Goal: Contribute content: Add original content to the website for others to see

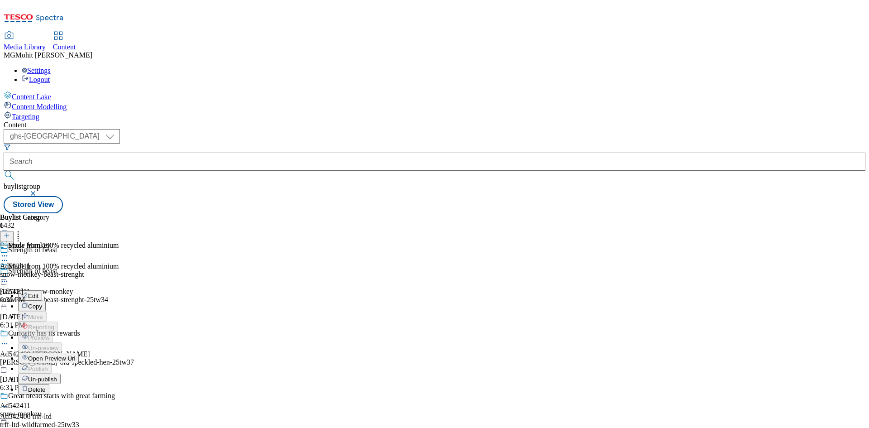
select select "ghs-uk"
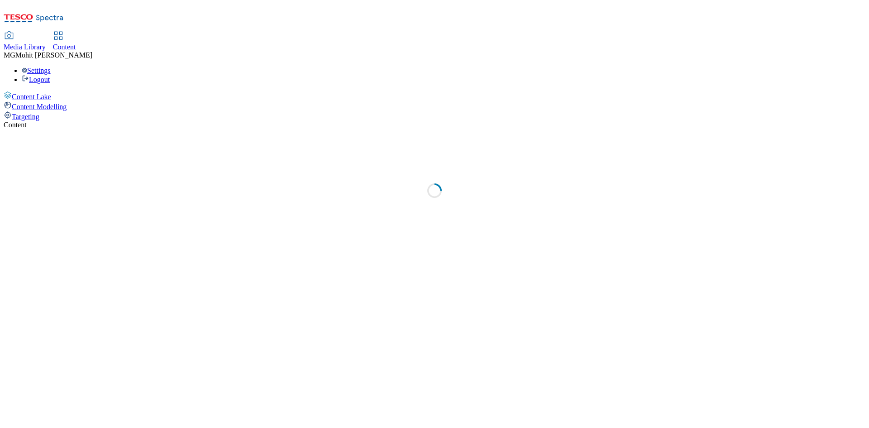
select select "ghs-[GEOGRAPHIC_DATA]"
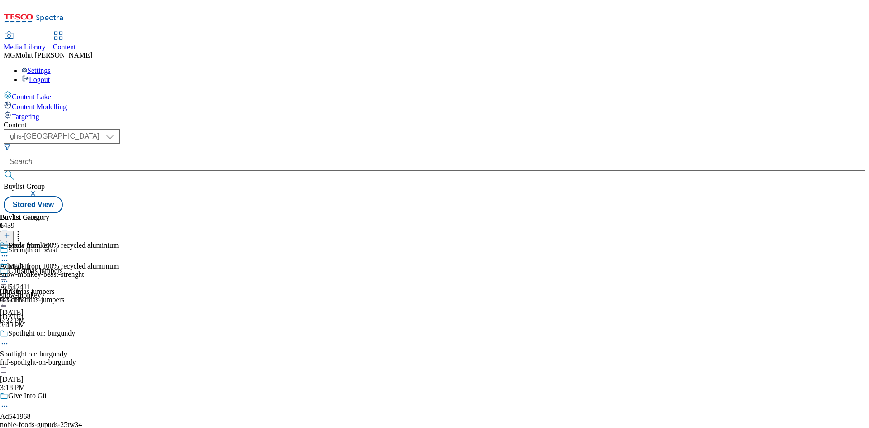
click at [24, 121] on div "Content Lake Content Modelling Targeting" at bounding box center [434, 106] width 861 height 30
click at [10, 237] on icon at bounding box center [7, 240] width 6 height 6
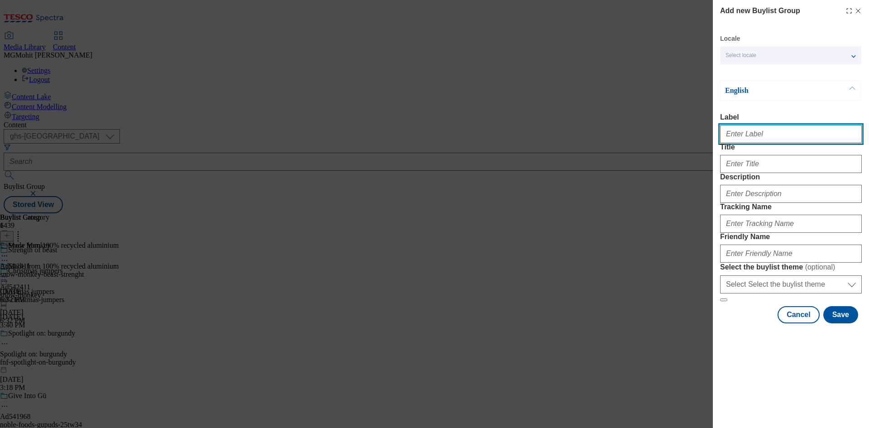
click at [760, 138] on input "Label" at bounding box center [791, 134] width 142 height 18
paste input "Ad542412 snow-monkey"
type input "Ad542412 snow-monkey"
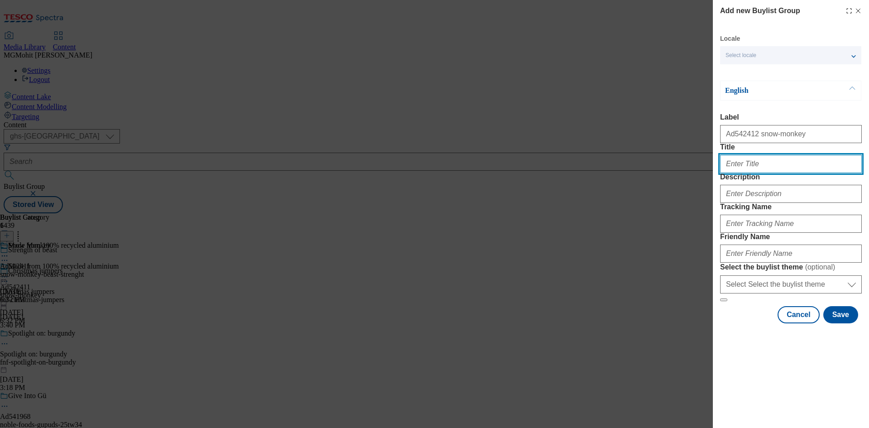
click at [796, 173] on input "Title" at bounding box center [791, 164] width 142 height 18
paste input "Strenght of beast"
type input "Strenght of beast"
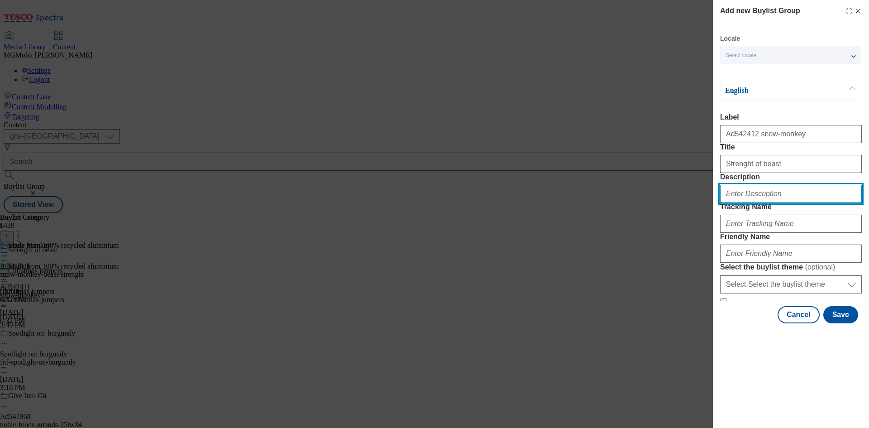
click at [769, 203] on input "Description" at bounding box center [791, 194] width 142 height 18
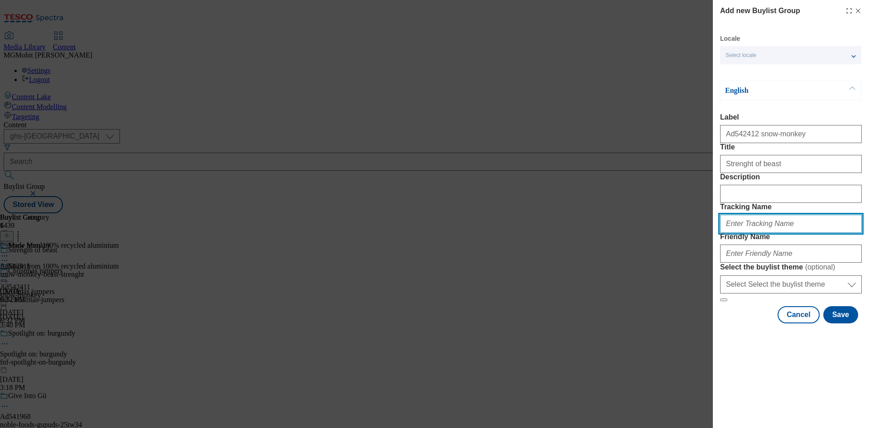
click at [751, 233] on input "Tracking Name" at bounding box center [791, 223] width 142 height 18
paste input "DH_AD542412"
type input "DH_AD542412"
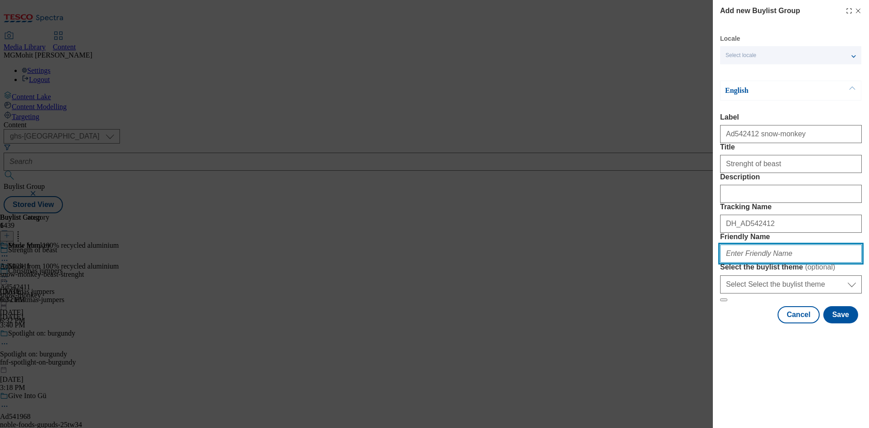
click at [765, 262] on input "Friendly Name" at bounding box center [791, 253] width 142 height 18
paste input "snow-monkey-beast-25tw34"
type input "snow-monkey-beast-25tw34"
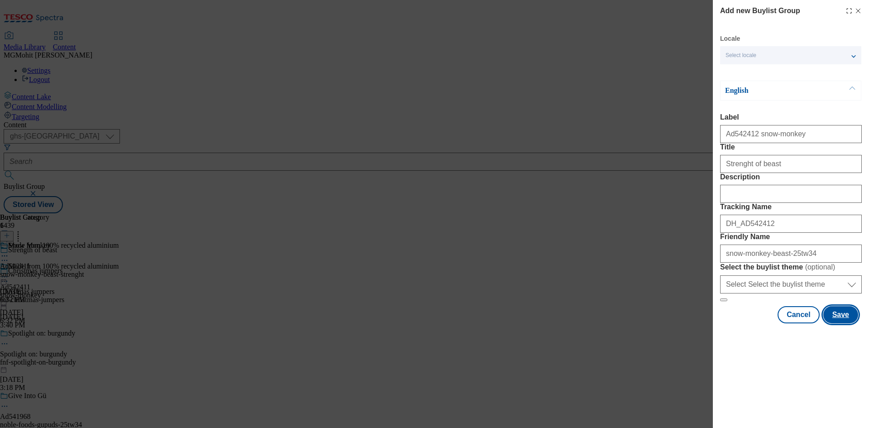
click at [843, 323] on button "Save" at bounding box center [840, 314] width 35 height 17
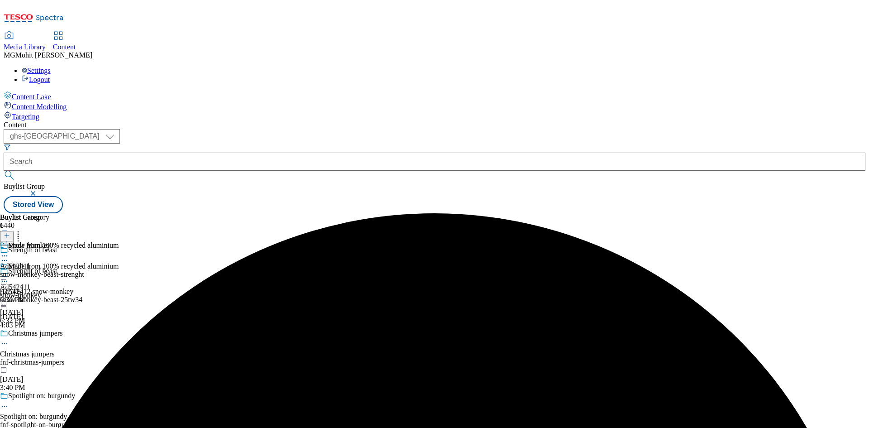
click at [150, 246] on div "Strength of beast" at bounding box center [75, 256] width 150 height 21
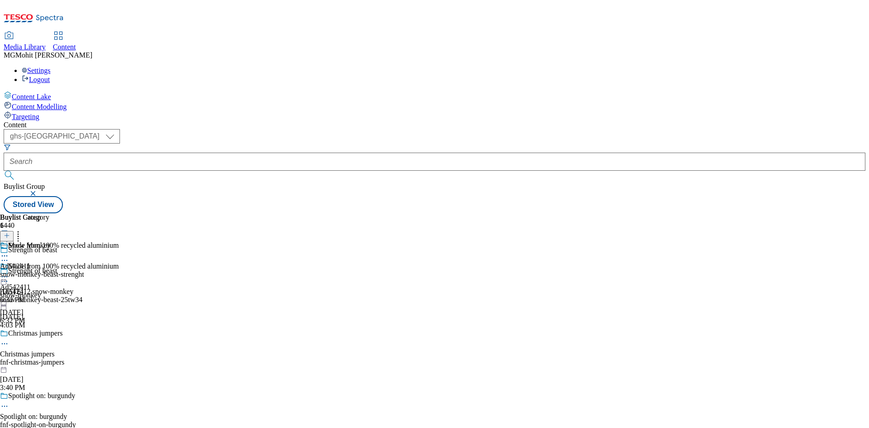
drag, startPoint x: 357, startPoint y: 249, endPoint x: 259, endPoint y: 195, distance: 111.6
click at [119, 262] on div "Made from 100% recycled aluminium Ad542411 snow-monkey Oct 3, 2025 6:32 PM" at bounding box center [59, 293] width 119 height 62
click at [150, 295] on div "snow-monkey-beast-25tw34" at bounding box center [75, 299] width 150 height 8
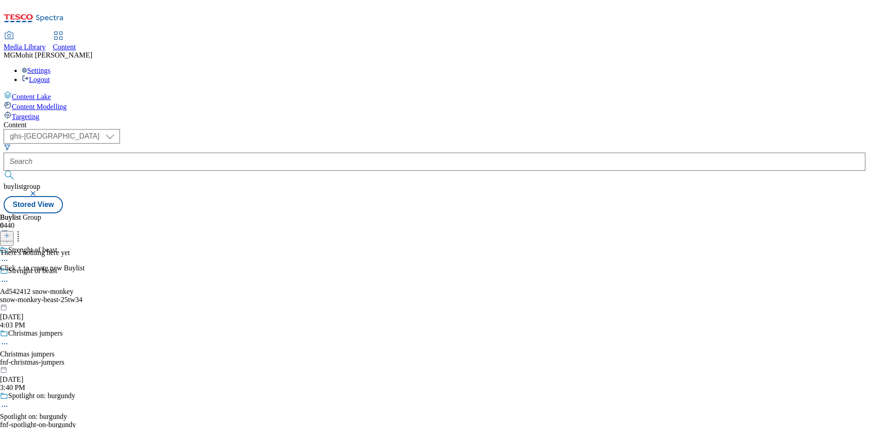
click at [10, 232] on icon at bounding box center [7, 235] width 6 height 6
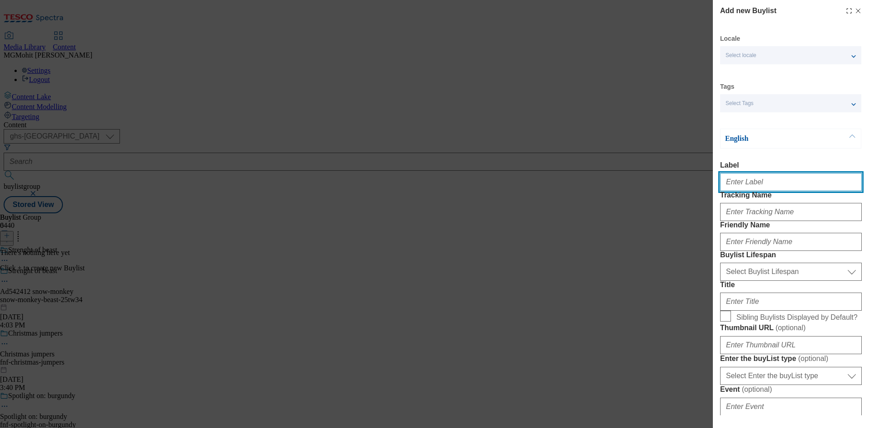
click at [738, 181] on input "Label" at bounding box center [791, 182] width 142 height 18
paste input "Ad542412"
type input "Ad542412"
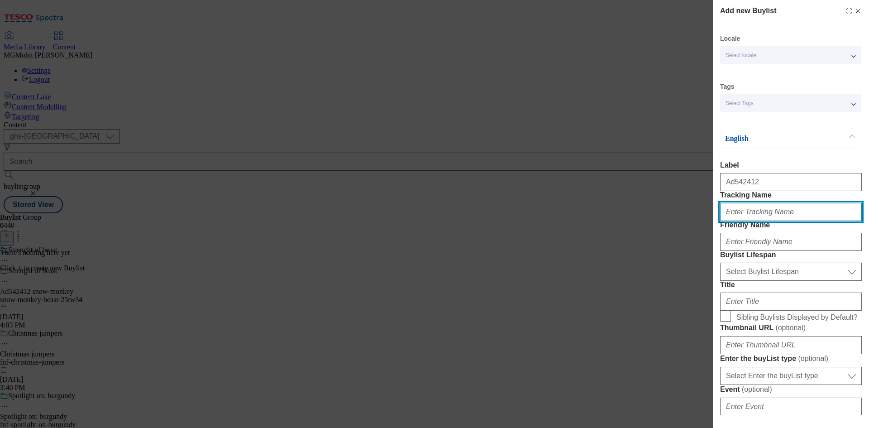
paste input "DH_AD542412"
type input "DH_AD542412"
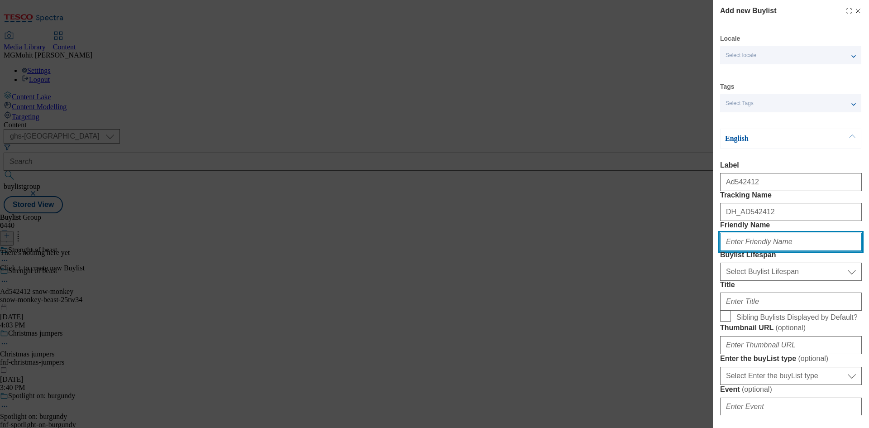
click at [756, 251] on input "Friendly Name" at bounding box center [791, 242] width 142 height 18
paste input "snow-monkey"
type input "snow-monkey"
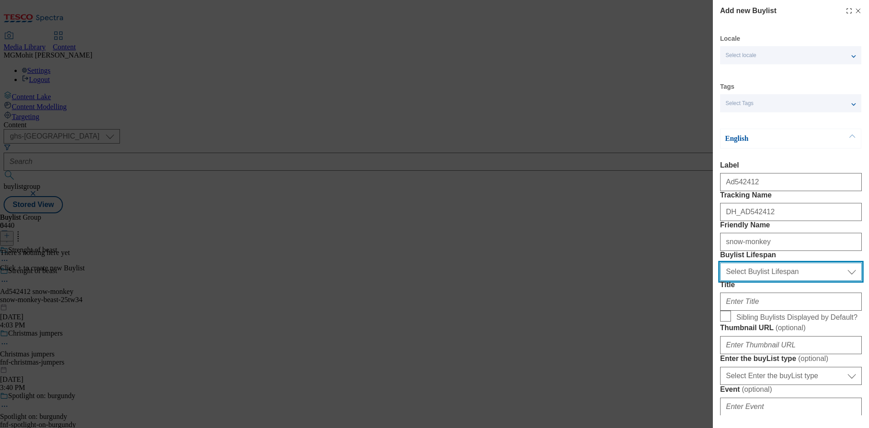
click at [751, 280] on select "Select Buylist Lifespan evergreen seasonal tactical" at bounding box center [791, 271] width 142 height 18
select select "tactical"
click at [720, 280] on select "Select Buylist Lifespan evergreen seasonal tactical" at bounding box center [791, 271] width 142 height 18
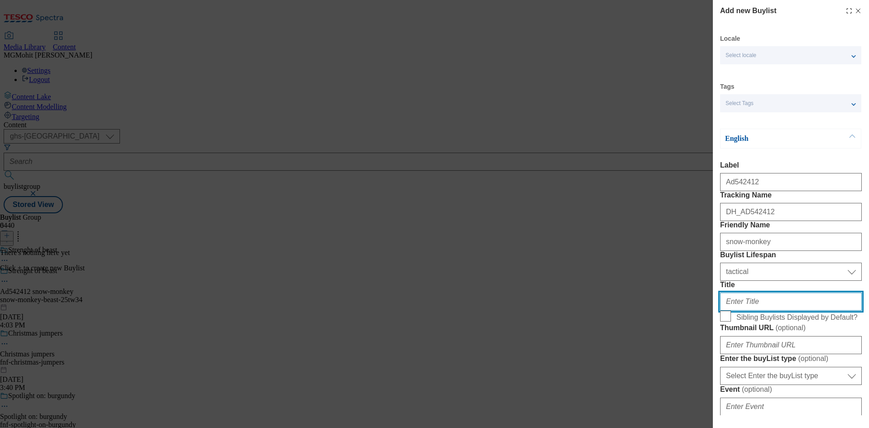
click at [744, 310] on input "Title" at bounding box center [791, 301] width 142 height 18
paste input "Made from 100% recycled aluminium"
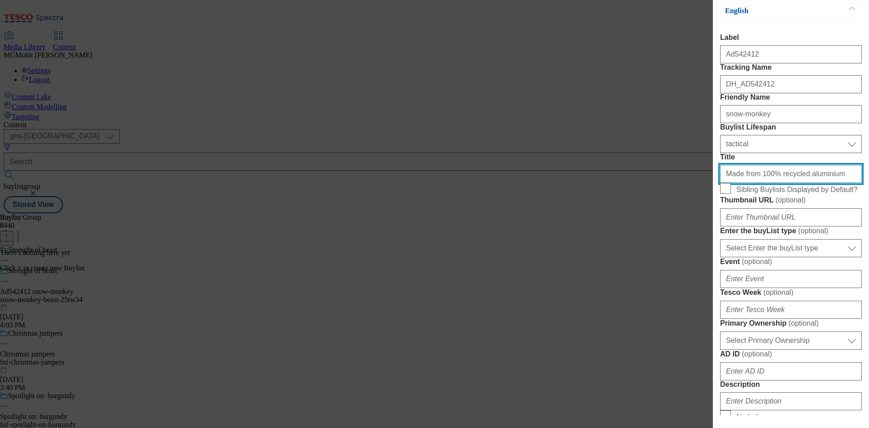
scroll to position [136, 0]
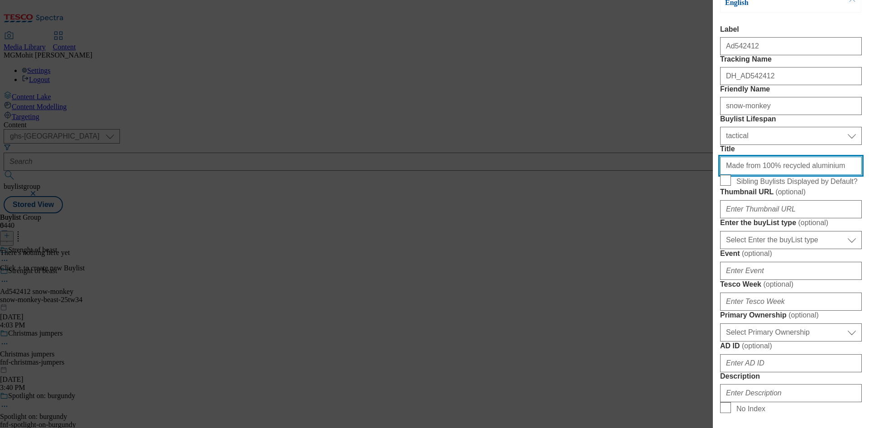
type input "Made from 100% recycled aluminium"
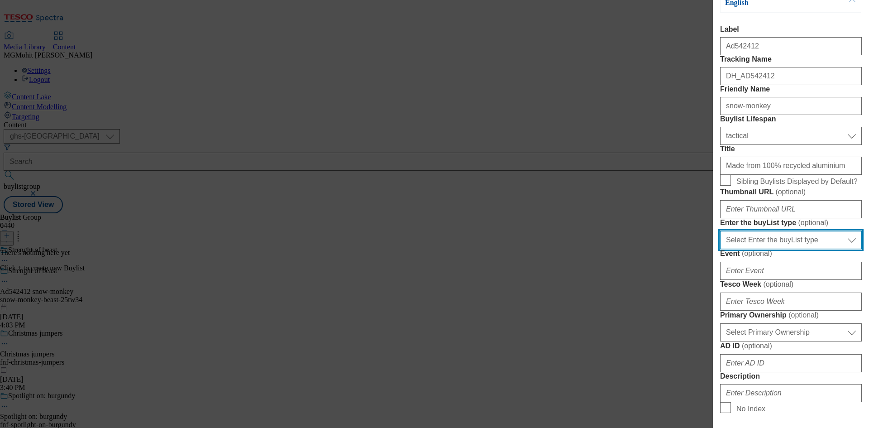
click at [770, 249] on select "Select Enter the buyList type event supplier funded long term >4 weeks supplier…" at bounding box center [791, 240] width 142 height 18
select select "supplier funded short term 1-3 weeks"
click at [720, 249] on select "Select Enter the buyList type event supplier funded long term >4 weeks supplier…" at bounding box center [791, 240] width 142 height 18
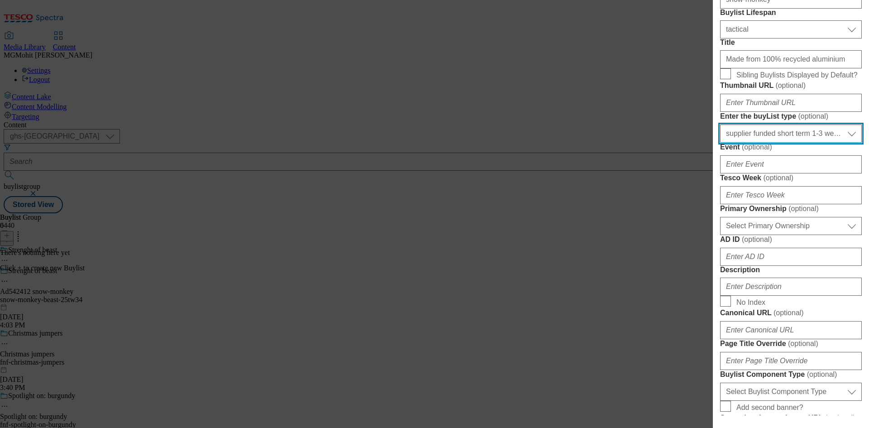
scroll to position [271, 0]
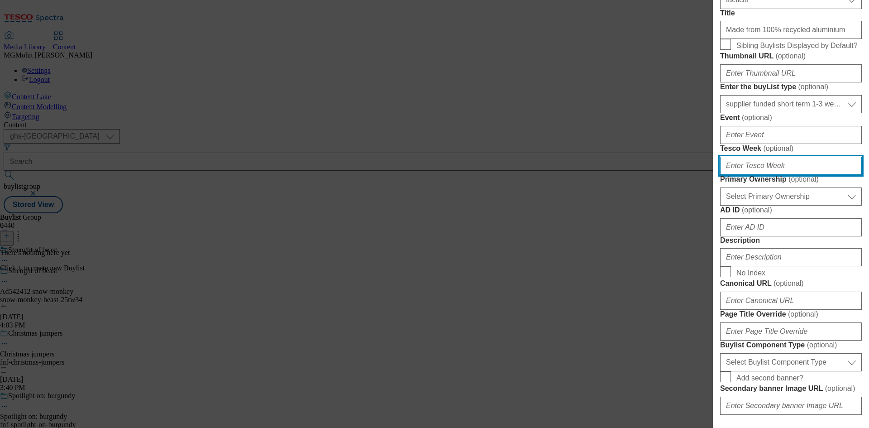
click at [754, 175] on input "Tesco Week ( optional )" at bounding box center [791, 166] width 142 height 18
type input "34"
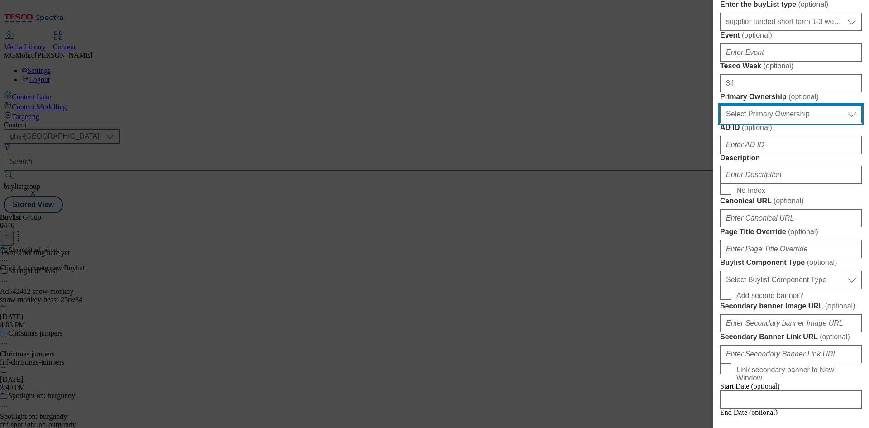
scroll to position [362, 0]
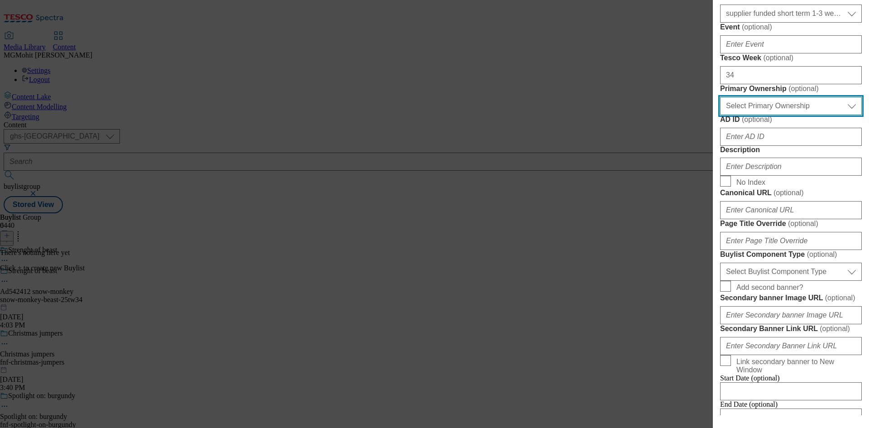
click at [767, 115] on select "Select Primary Ownership tesco dunnhumby" at bounding box center [791, 106] width 142 height 18
select select "dunnhumby"
click at [720, 115] on select "Select Primary Ownership tesco dunnhumby" at bounding box center [791, 106] width 142 height 18
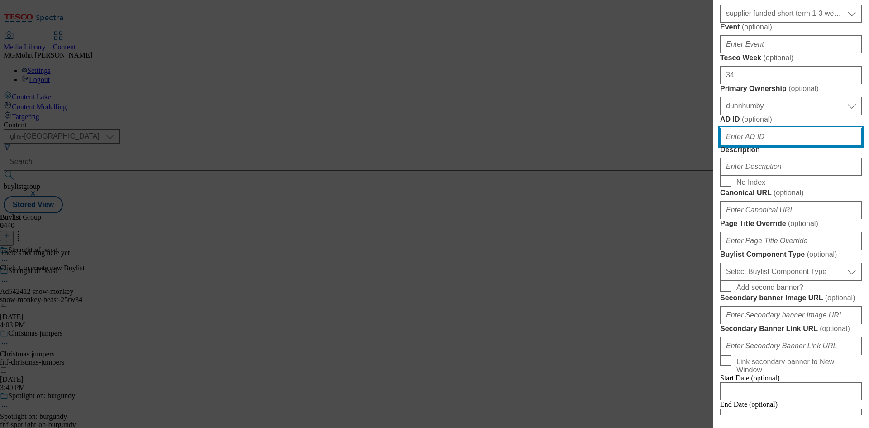
click at [739, 146] on input "AD ID ( optional )" at bounding box center [791, 137] width 142 height 18
paste input "542412"
type input "542412"
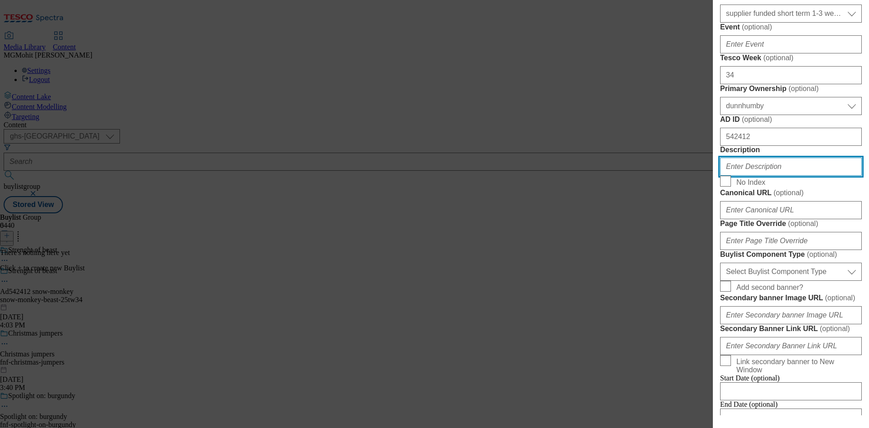
click at [756, 176] on input "Description" at bounding box center [791, 166] width 142 height 18
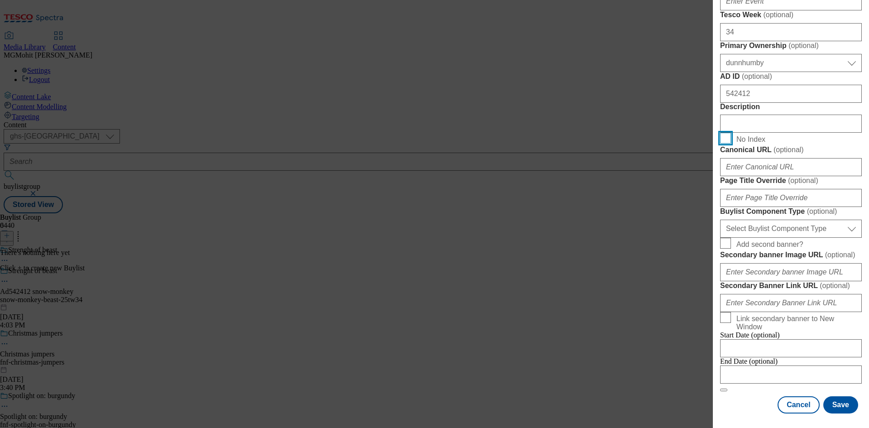
scroll to position [543, 0]
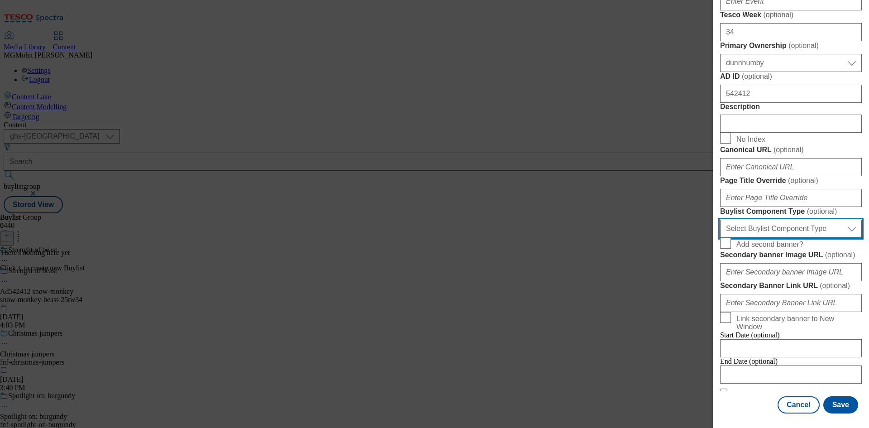
click at [758, 238] on select "Select Buylist Component Type Banner Competition Header Meal" at bounding box center [791, 228] width 142 height 18
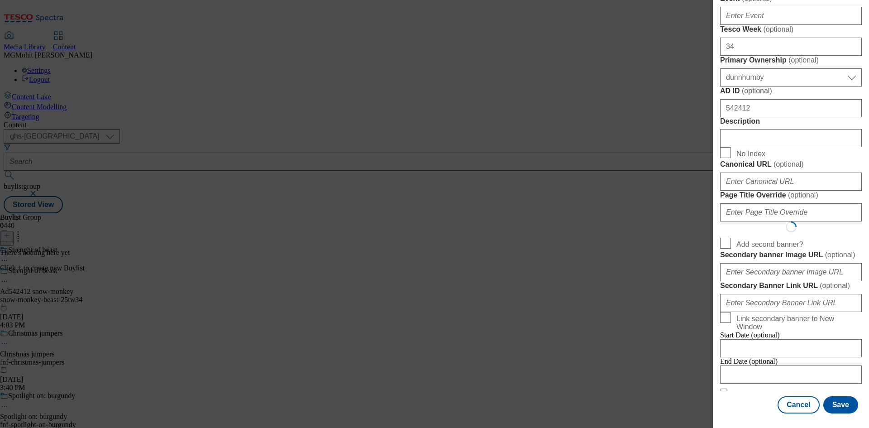
scroll to position [0, 0]
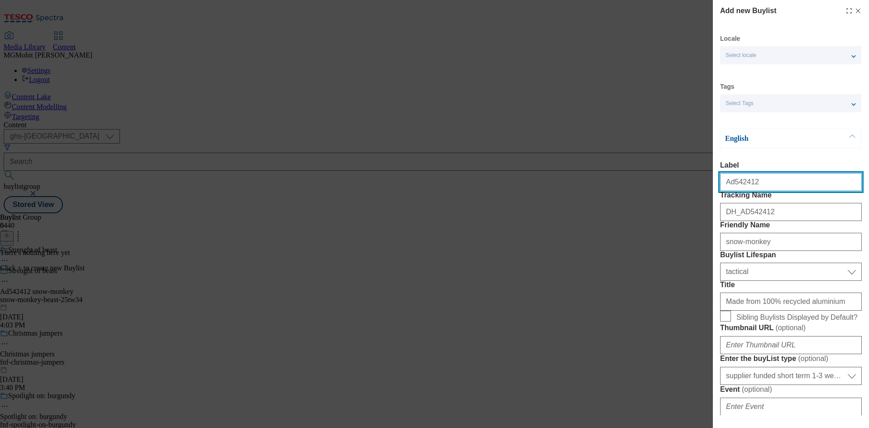
select select "Banner"
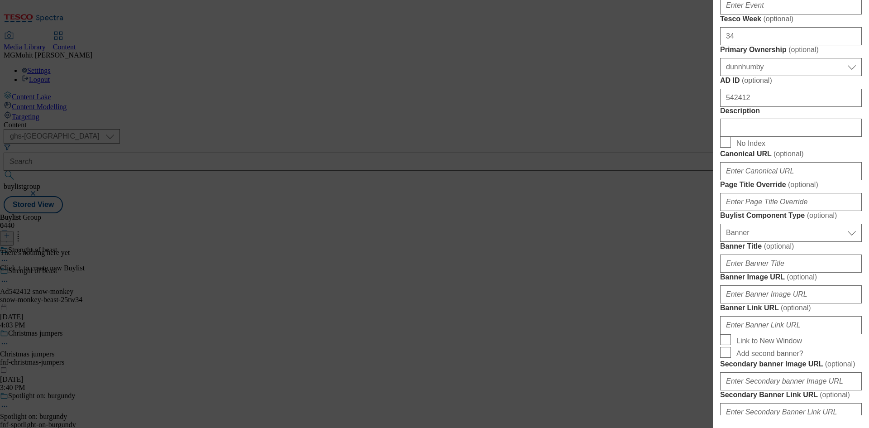
scroll to position [498, 0]
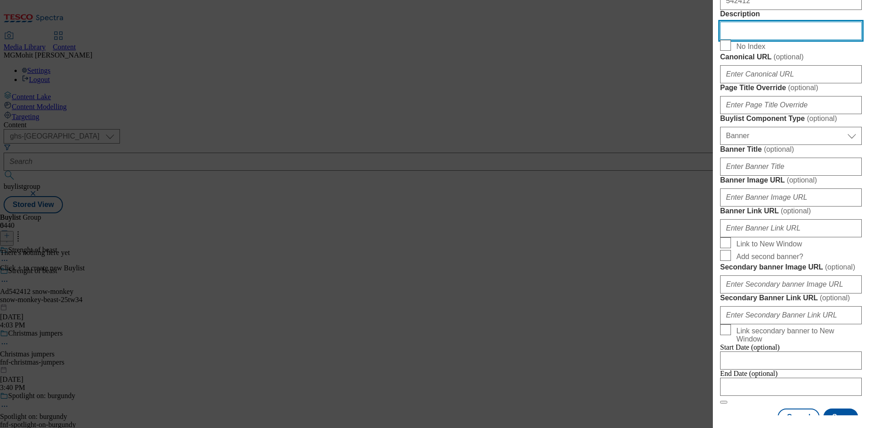
drag, startPoint x: 720, startPoint y: 210, endPoint x: 662, endPoint y: 218, distance: 58.8
click at [662, 218] on div "Add new Buylist Locale Select locale English Welsh Tags Select Tags fnf marketp…" at bounding box center [434, 214] width 869 height 428
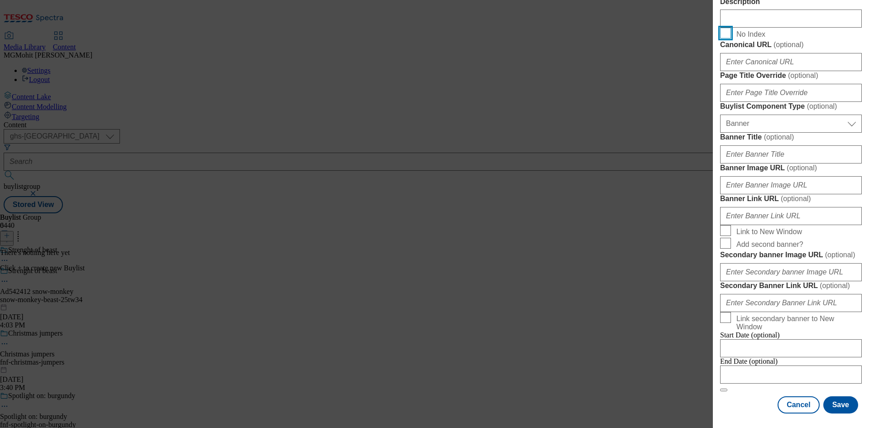
scroll to position [897, 0]
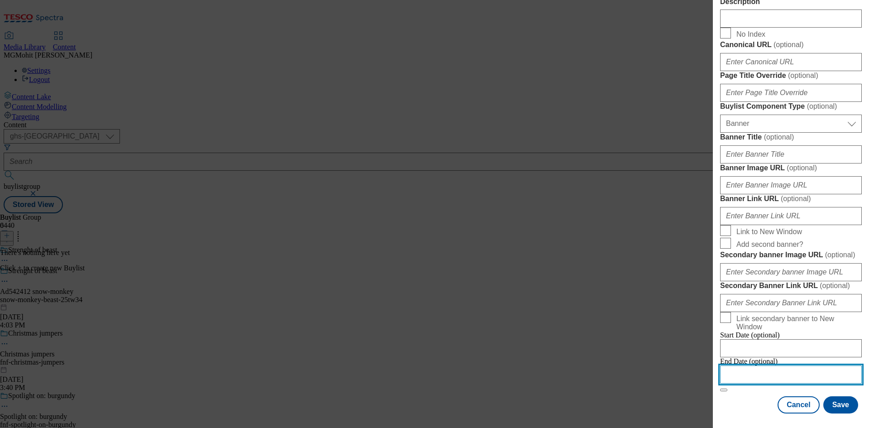
click at [763, 371] on input "Modal" at bounding box center [791, 374] width 142 height 18
select select "2025"
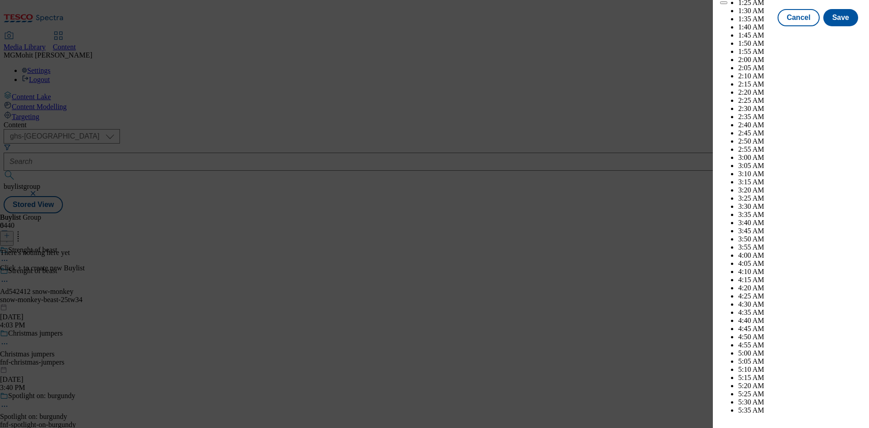
scroll to position [3208, 0]
select select "December"
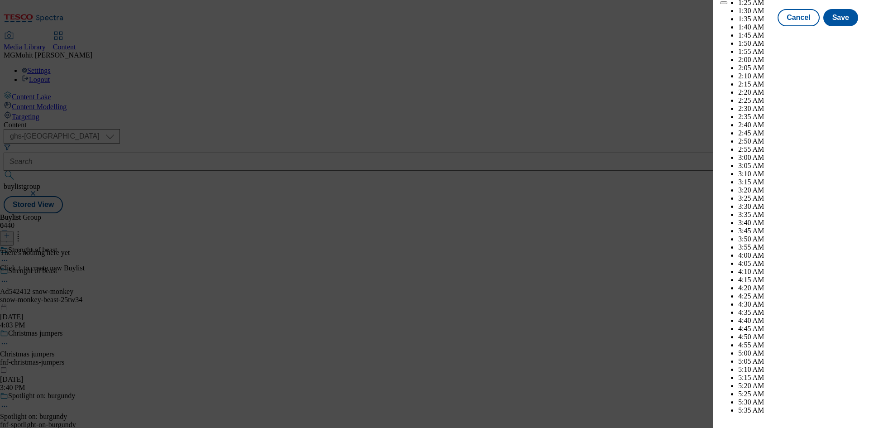
select select "2026"
select select "January"
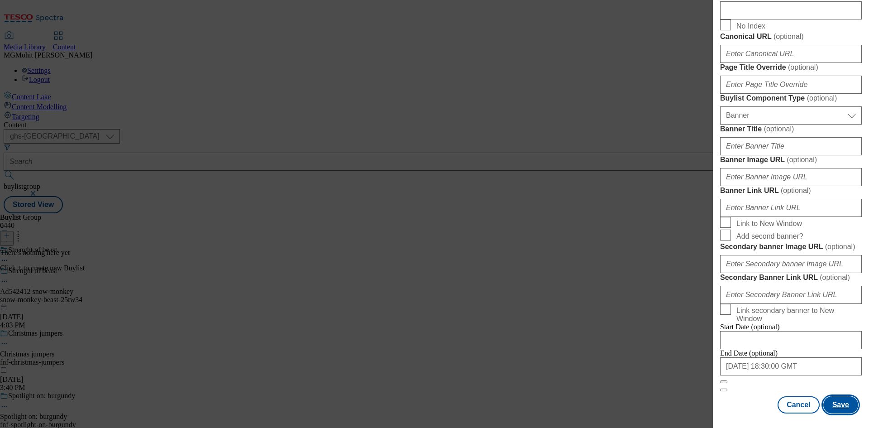
click at [828, 401] on button "Save" at bounding box center [840, 404] width 35 height 17
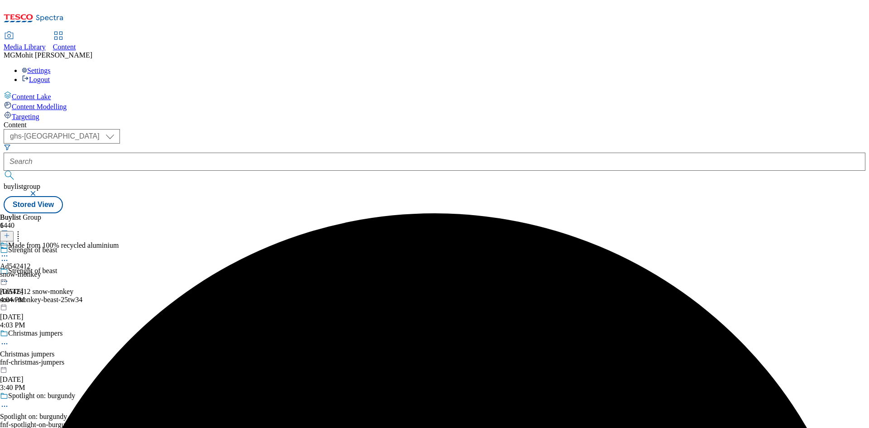
click at [119, 270] on div "snow-monkey" at bounding box center [59, 274] width 119 height 8
click at [113, 213] on div "Buylist Category 0" at bounding box center [56, 227] width 113 height 28
click at [9, 235] on line at bounding box center [7, 235] width 5 height 0
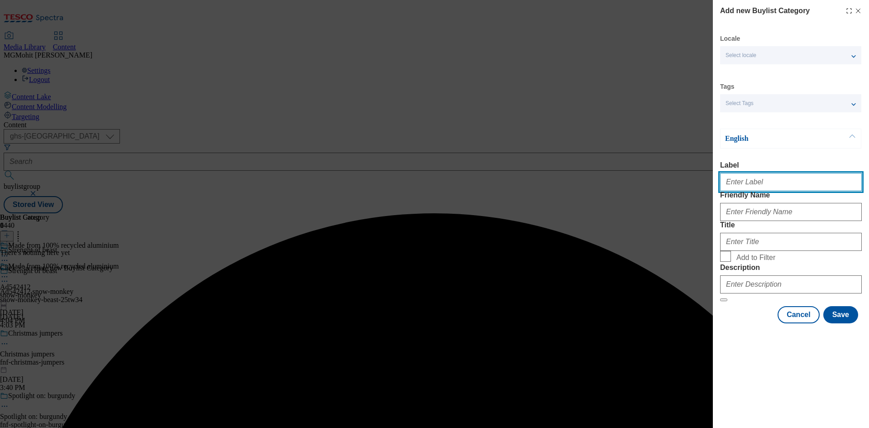
click at [751, 188] on input "Label" at bounding box center [791, 182] width 142 height 18
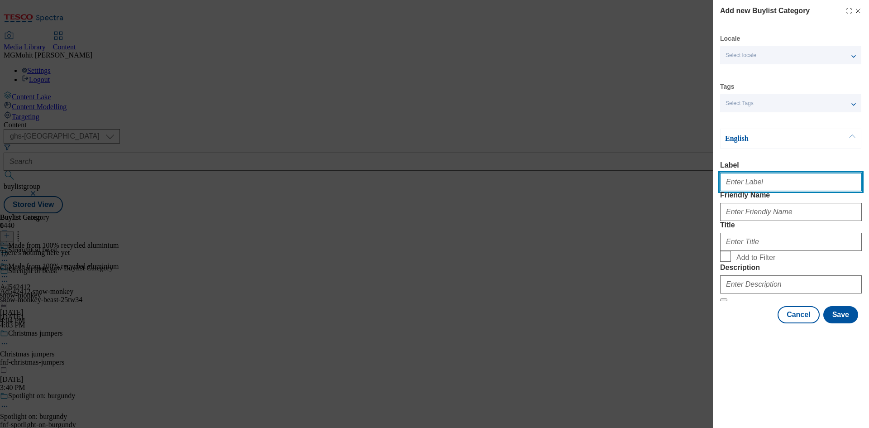
paste input "Ad542412"
type input "Ad542412"
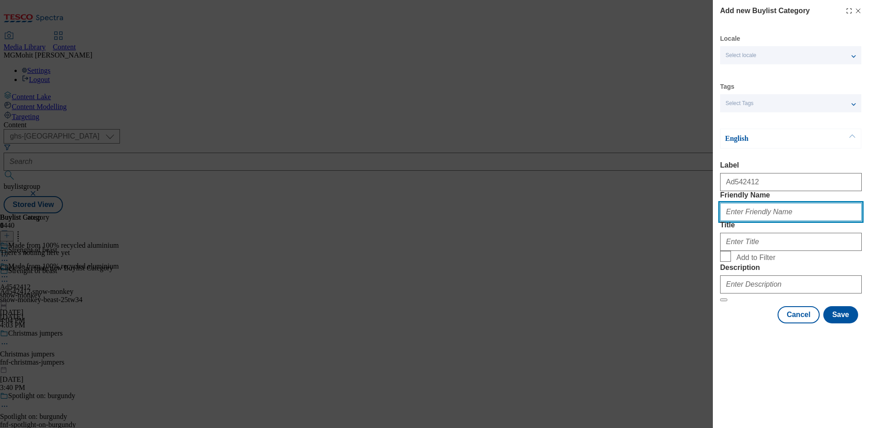
paste input "snow-monkey-beast"
type input "snow-monkey-beast"
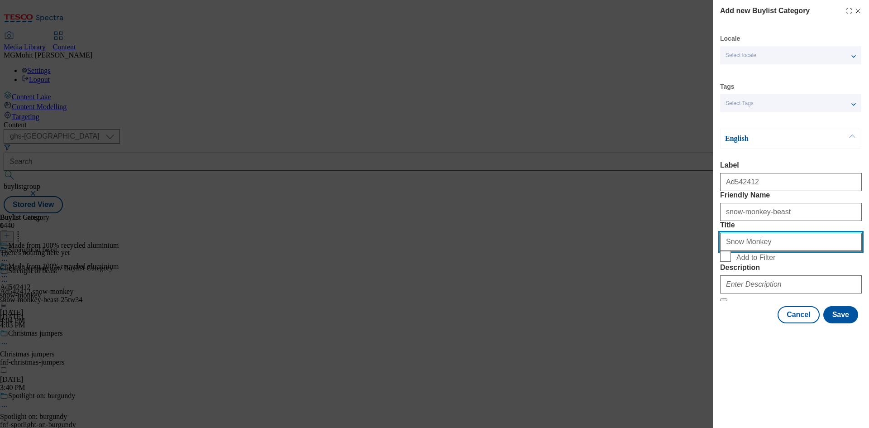
type input "Snow Monkey"
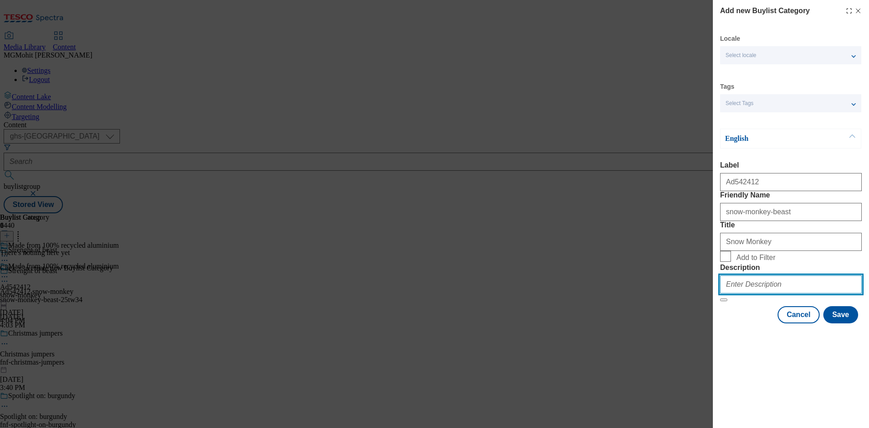
click at [745, 293] on input "Description" at bounding box center [791, 284] width 142 height 18
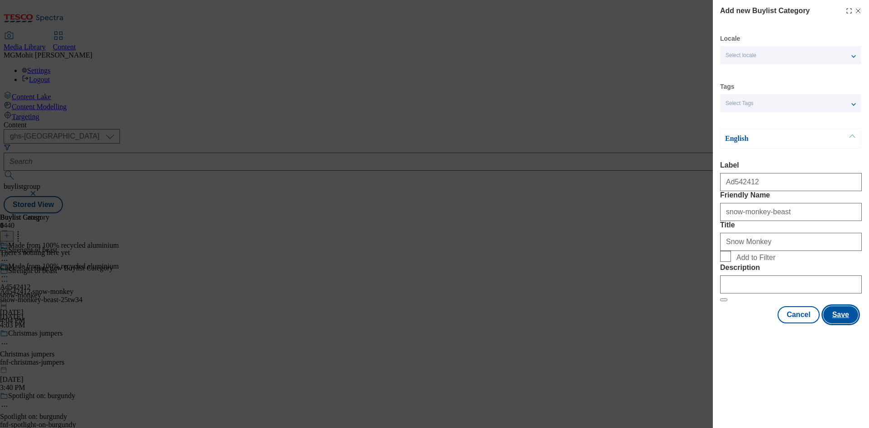
click at [846, 323] on button "Save" at bounding box center [840, 314] width 35 height 17
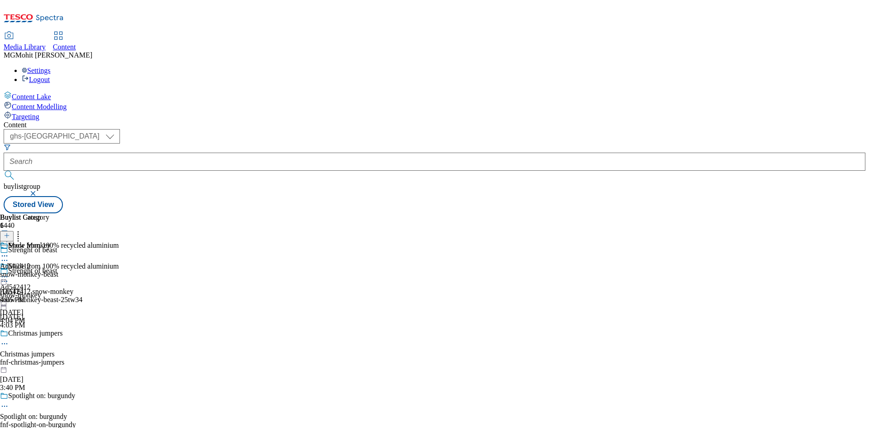
click at [58, 270] on div "snow-monkey-beast" at bounding box center [29, 274] width 58 height 8
click at [10, 232] on icon at bounding box center [7, 235] width 6 height 6
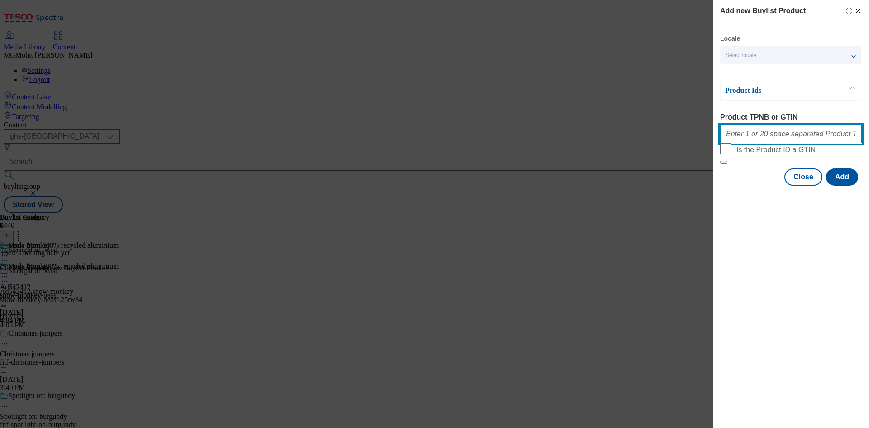
click at [739, 136] on input "Product TPNB or GTIN" at bounding box center [791, 134] width 142 height 18
paste input "093155026 091178470 088891238"
type input "093155026 091178470 088891238"
click at [840, 185] on button "Add" at bounding box center [842, 176] width 32 height 17
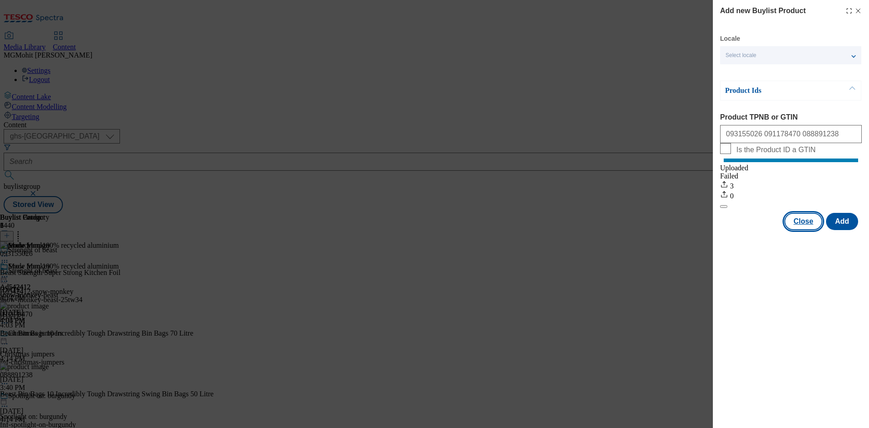
click at [819, 230] on button "Close" at bounding box center [803, 221] width 38 height 17
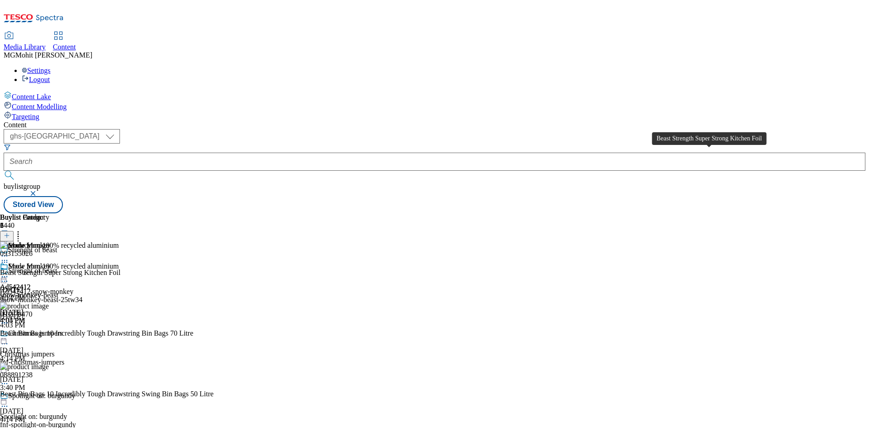
click at [120, 268] on div "Beast Strength Super Strong Kitchen Foil" at bounding box center [60, 272] width 120 height 8
drag, startPoint x: 680, startPoint y: 150, endPoint x: 649, endPoint y: 198, distance: 57.2
click at [214, 241] on div "093155026 Beast Strength Super Strong Kitchen Foil Oct 6, 2025 4:14 PM" at bounding box center [107, 271] width 214 height 61
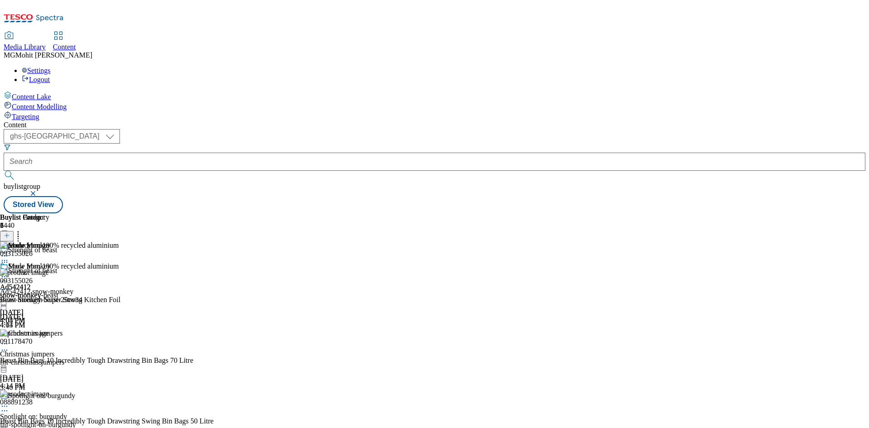
click at [120, 295] on div "Beast Strength Super Strong Kitchen Foil" at bounding box center [60, 299] width 120 height 8
click at [9, 272] on icon at bounding box center [4, 276] width 9 height 9
click at [38, 292] on span "Edit" at bounding box center [33, 295] width 10 height 7
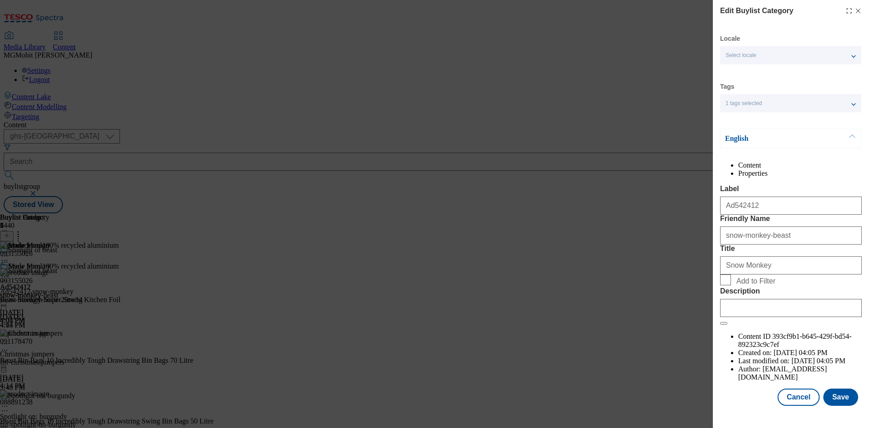
scroll to position [18, 0]
click at [748, 317] on input "Description" at bounding box center [791, 308] width 142 height 18
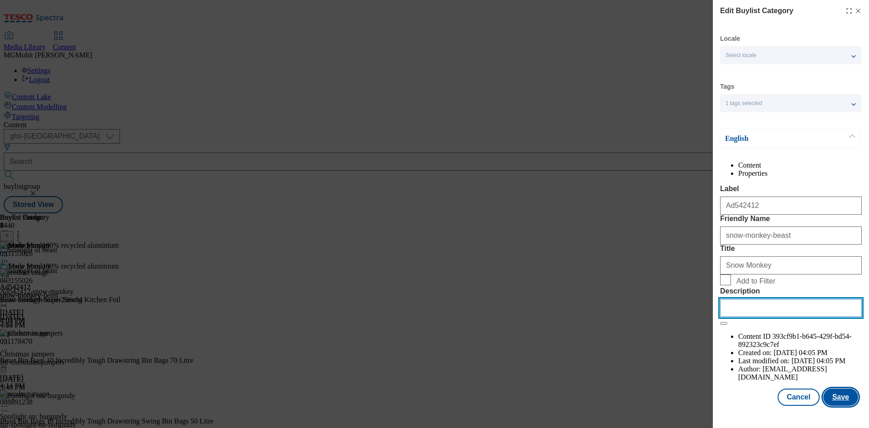
paste input "Beast Strength Super Strong Kitchen Foil"
type input "Beast Strength Super Strong Kitchen Foil"
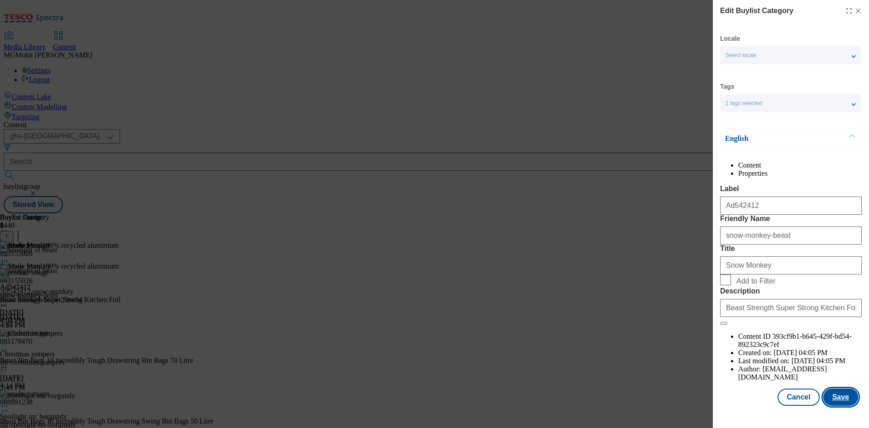
click at [831, 404] on button "Save" at bounding box center [840, 396] width 35 height 17
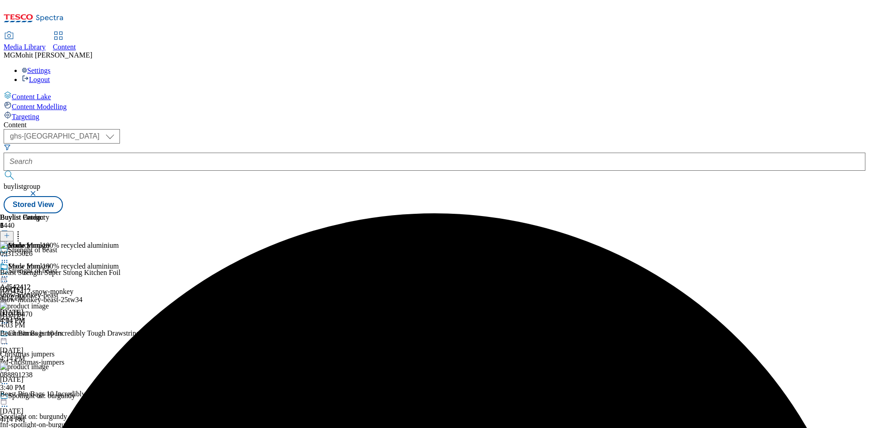
click at [9, 272] on icon at bounding box center [4, 276] width 9 height 9
click at [38, 292] on span "Edit" at bounding box center [33, 295] width 10 height 7
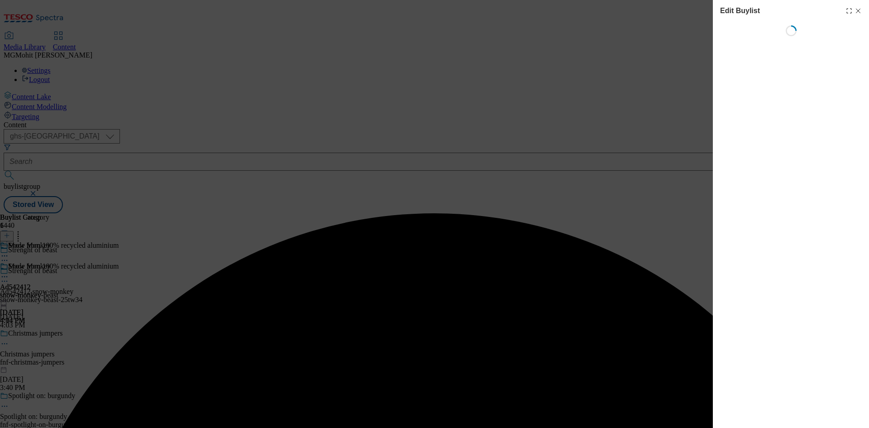
select select "tactical"
select select "supplier funded short term 1-3 weeks"
select select "dunnhumby"
select select "Banner"
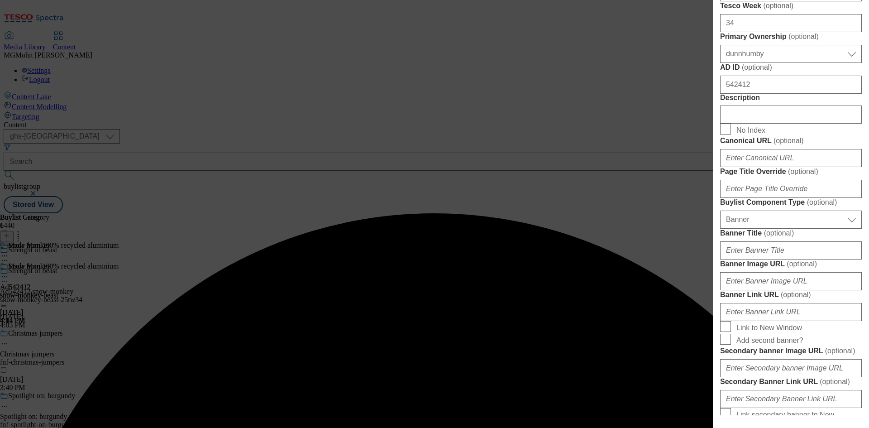
scroll to position [452, 0]
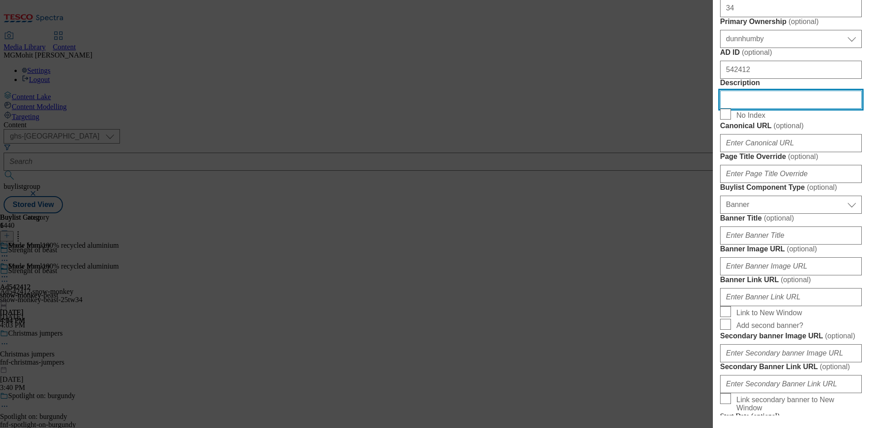
click at [746, 109] on input "Description" at bounding box center [791, 99] width 142 height 18
paste input "Beast Strength Super Strong Kitchen Foil"
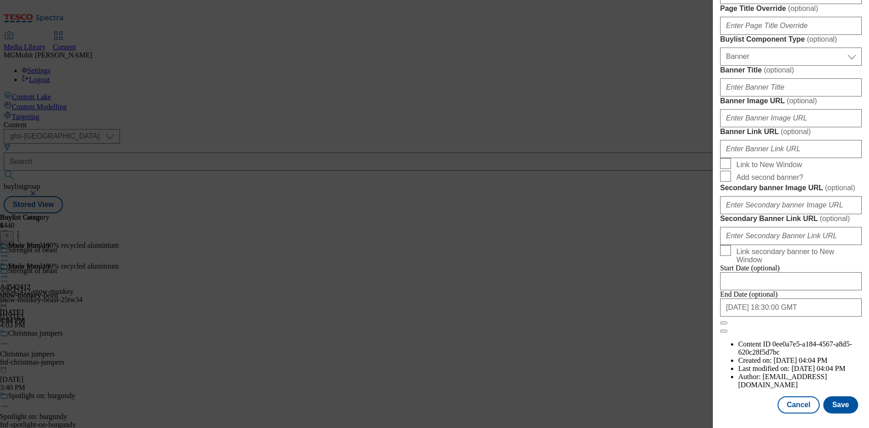
scroll to position [936, 0]
type input "Beast Strength Super Strong Kitchen Foil"
click at [835, 409] on button "Save" at bounding box center [840, 404] width 35 height 17
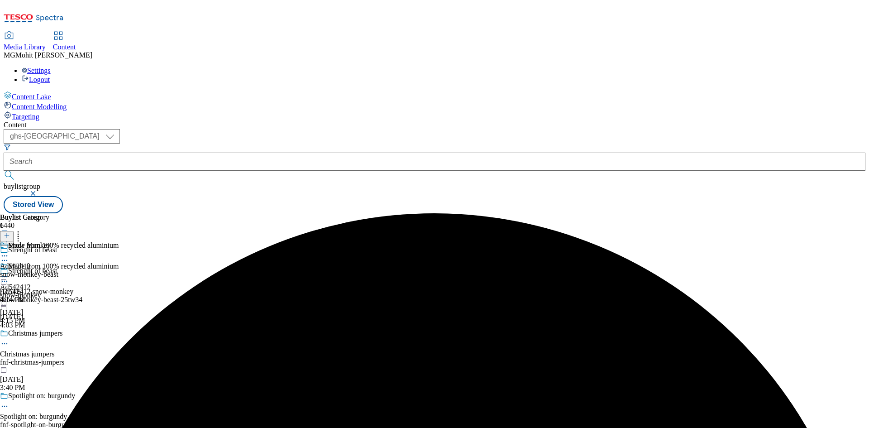
click at [9, 276] on icon at bounding box center [4, 280] width 9 height 9
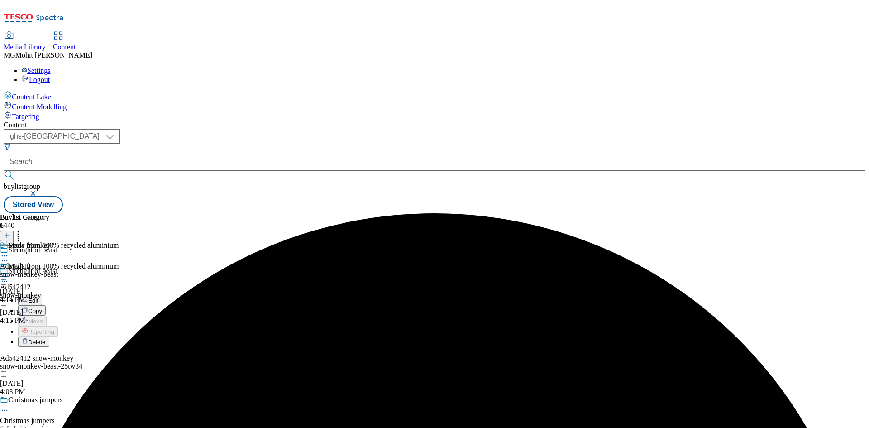
click at [42, 295] on button "Edit" at bounding box center [30, 300] width 24 height 10
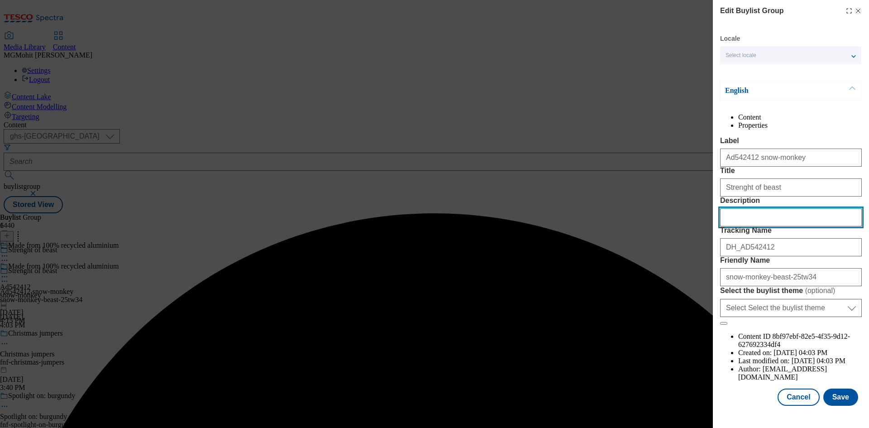
click at [736, 226] on input "Description" at bounding box center [791, 217] width 142 height 18
paste input "Beast Strength Super Strong Kitchen Foil"
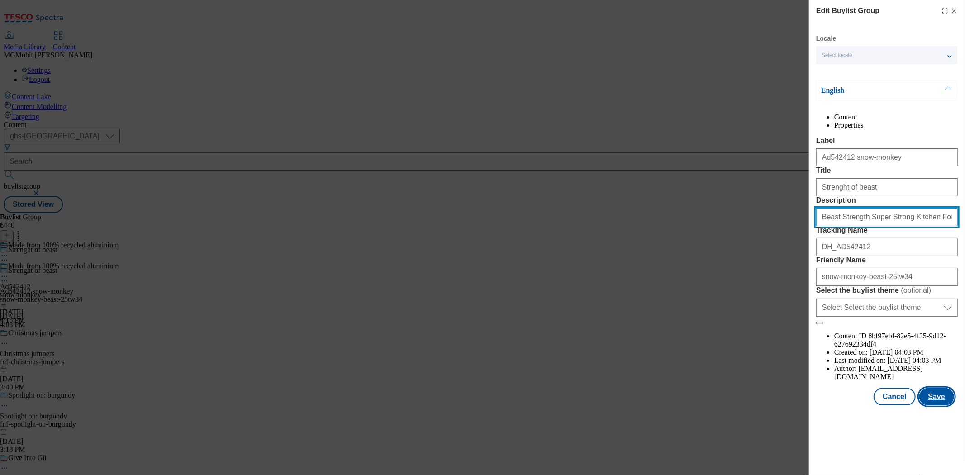
type input "Beast Strength Super Strong Kitchen Foil"
click at [868, 405] on button "Save" at bounding box center [936, 396] width 35 height 17
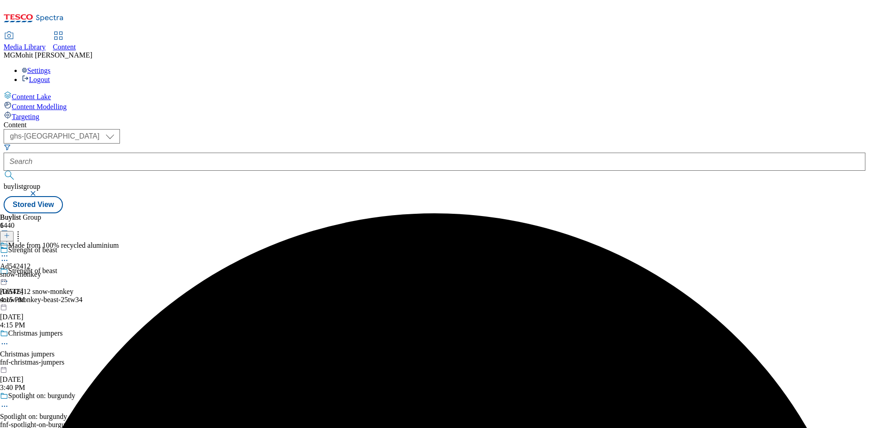
click at [9, 251] on icon at bounding box center [4, 255] width 9 height 9
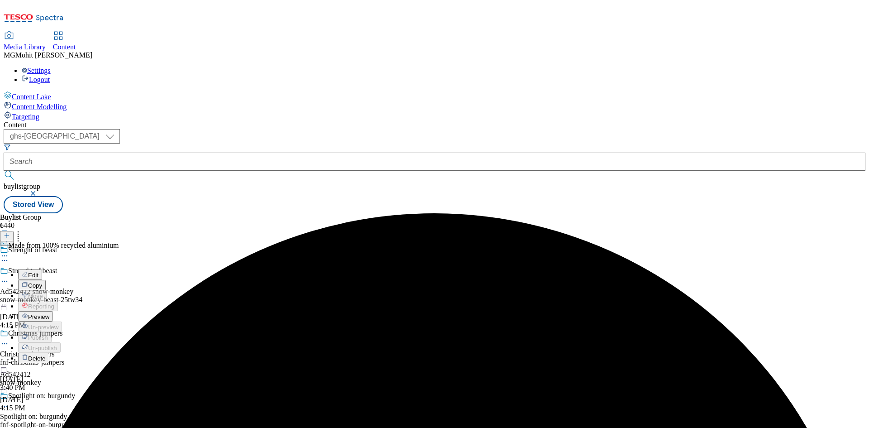
click at [49, 313] on span "Preview" at bounding box center [38, 316] width 21 height 7
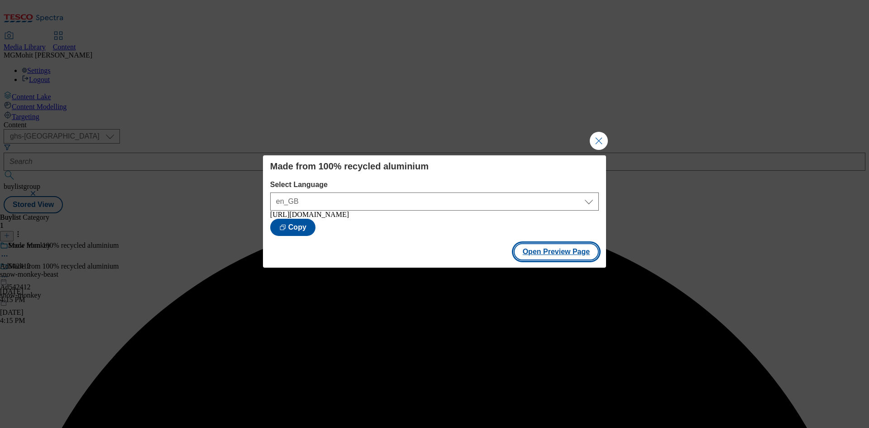
click at [555, 257] on button "Open Preview Page" at bounding box center [556, 251] width 86 height 17
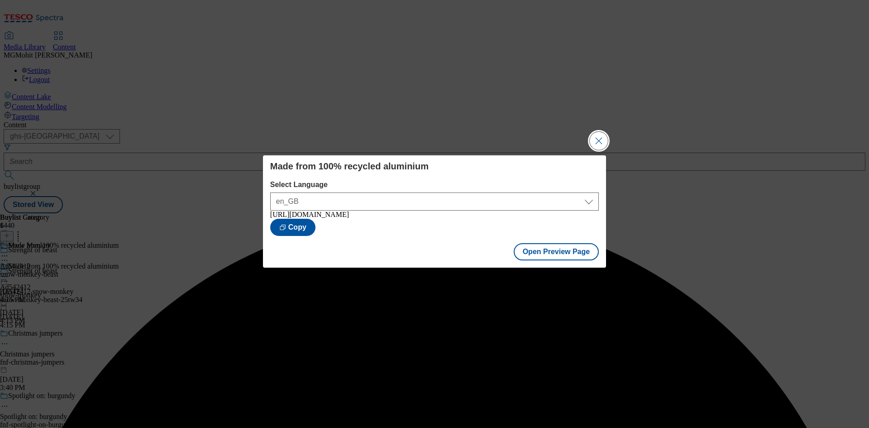
click at [601, 143] on button "Close Modal" at bounding box center [598, 141] width 18 height 18
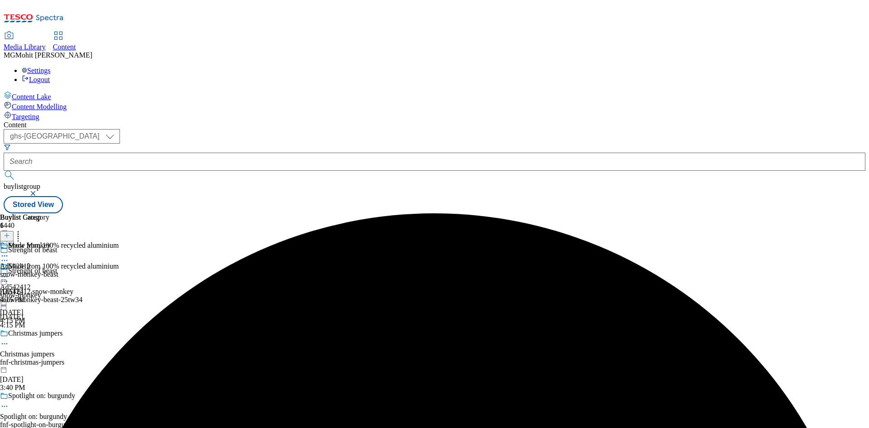
click at [9, 272] on icon at bounding box center [4, 276] width 9 height 9
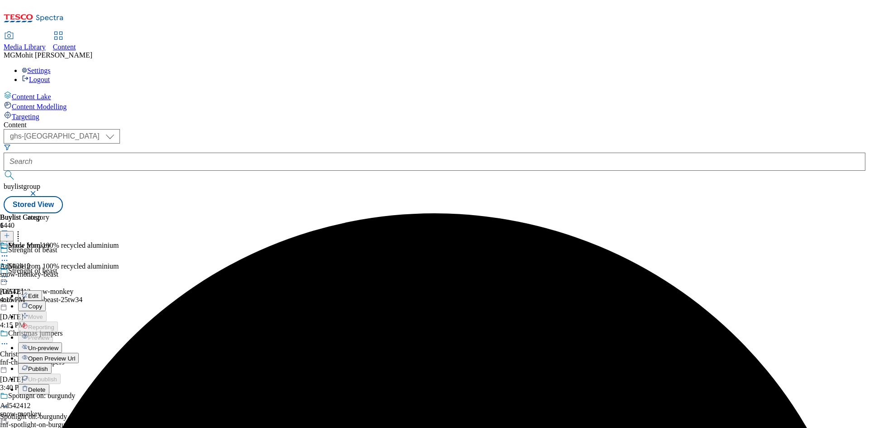
click at [48, 365] on span "Publish" at bounding box center [38, 368] width 20 height 7
